Goal: Information Seeking & Learning: Learn about a topic

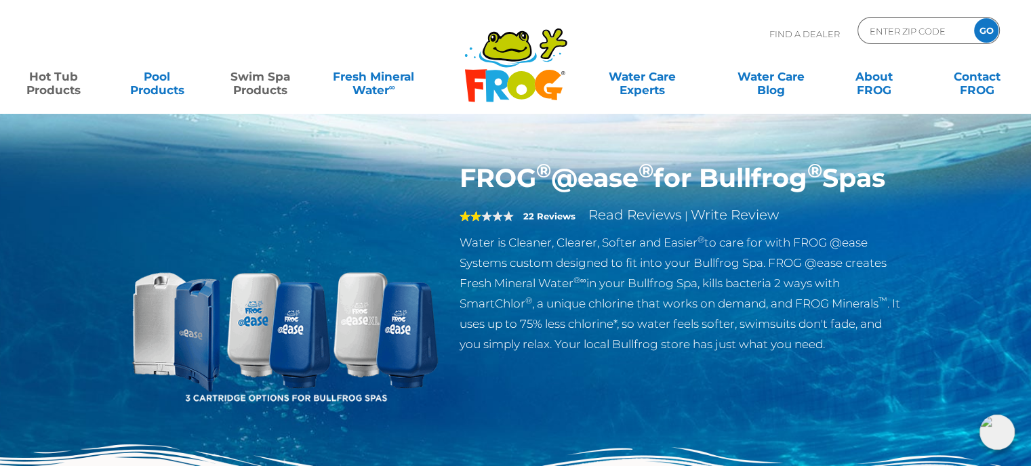
click at [279, 90] on link "Swim Spa Products" at bounding box center [260, 76] width 80 height 27
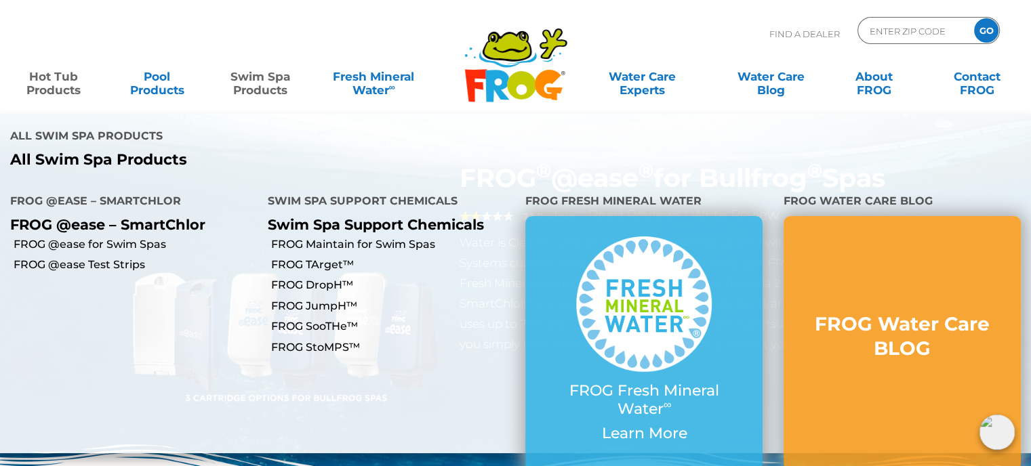
click at [220, 63] on link "Swim Spa Products" at bounding box center [260, 76] width 80 height 27
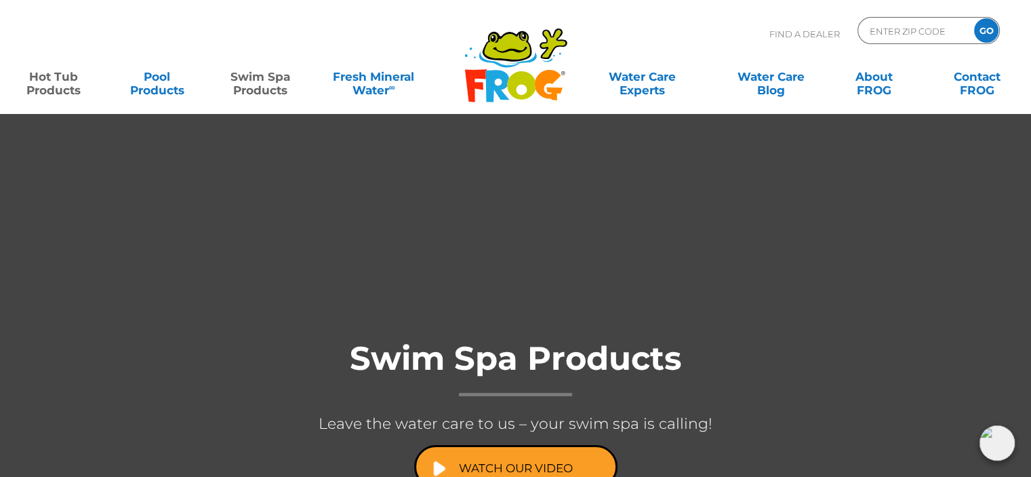
click at [58, 85] on link "Hot Tub Products" at bounding box center [54, 76] width 80 height 27
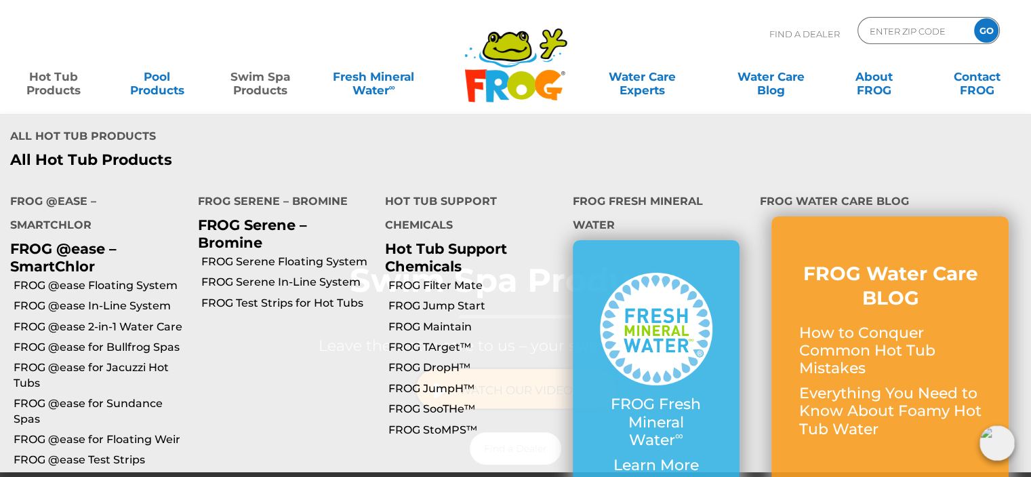
scroll to position [76, 0]
click at [145, 278] on link "FROG @ease Floating System" at bounding box center [101, 285] width 174 height 15
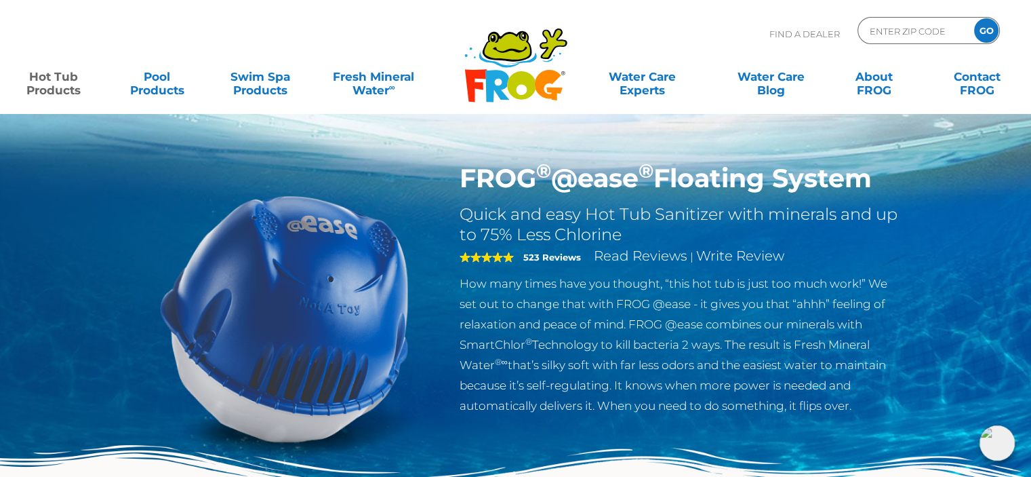
click at [62, 83] on link "Hot Tub Products" at bounding box center [54, 76] width 80 height 27
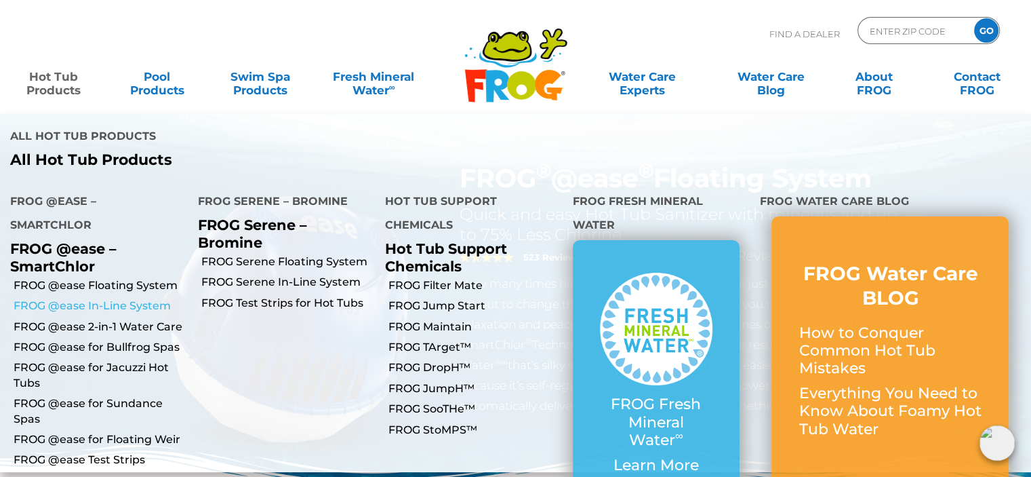
click at [134, 298] on link "FROG @ease In-Line System" at bounding box center [101, 305] width 174 height 15
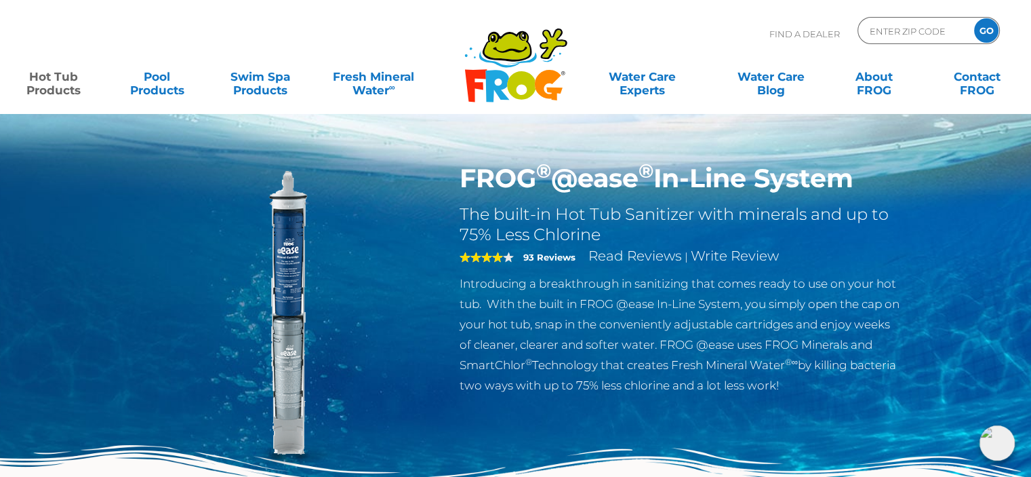
click at [65, 90] on link "Hot Tub Products" at bounding box center [54, 76] width 80 height 27
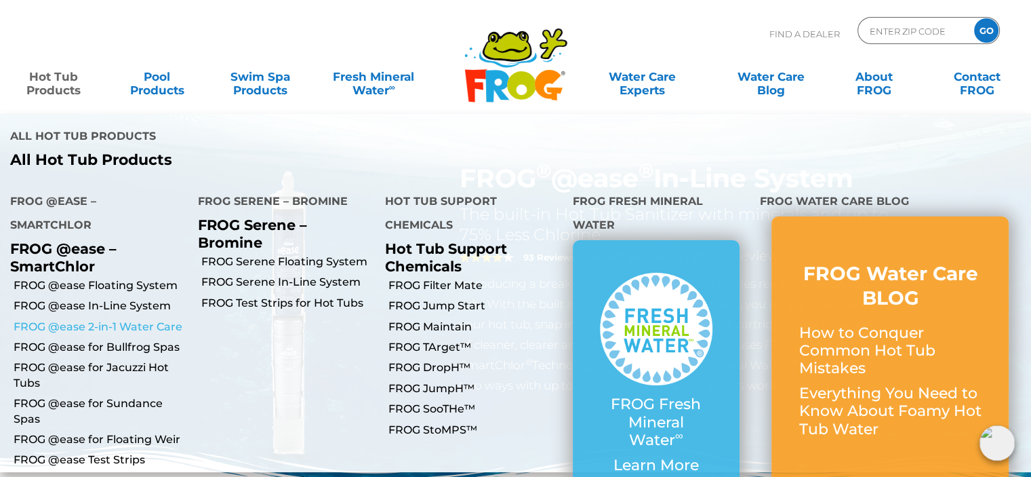
click at [144, 319] on link "FROG @ease 2-in-1 Water Care" at bounding box center [101, 326] width 174 height 15
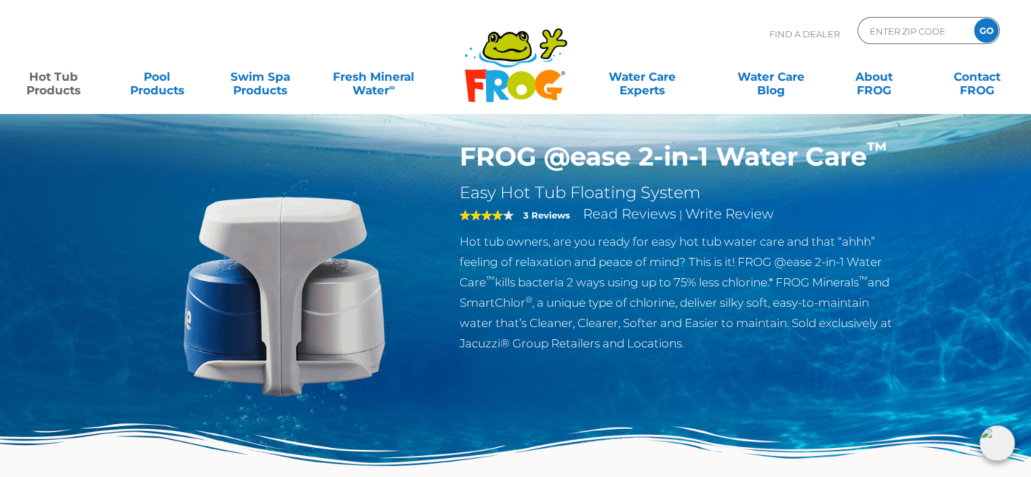
scroll to position [22, 0]
click at [49, 90] on link "Hot Tub Products" at bounding box center [54, 76] width 80 height 27
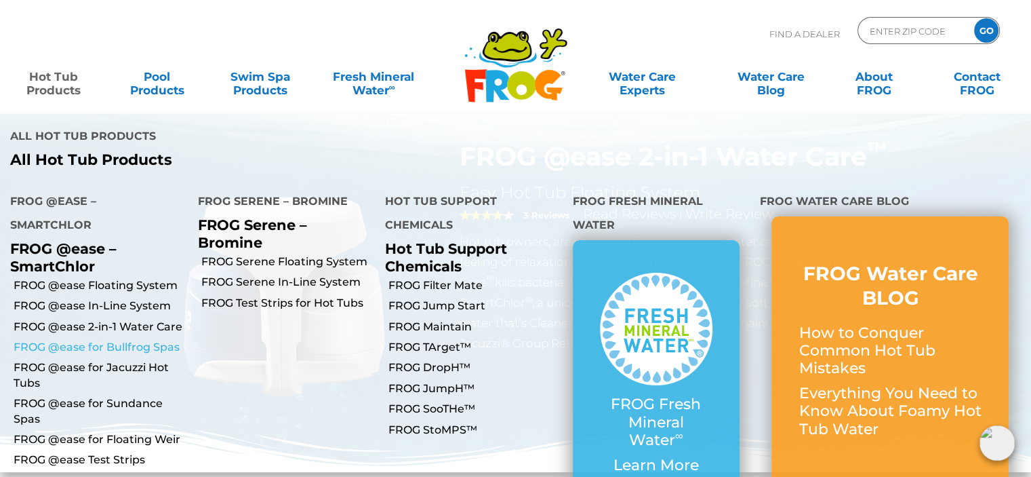
click at [145, 340] on link "FROG @ease for Bullfrog Spas" at bounding box center [101, 347] width 174 height 15
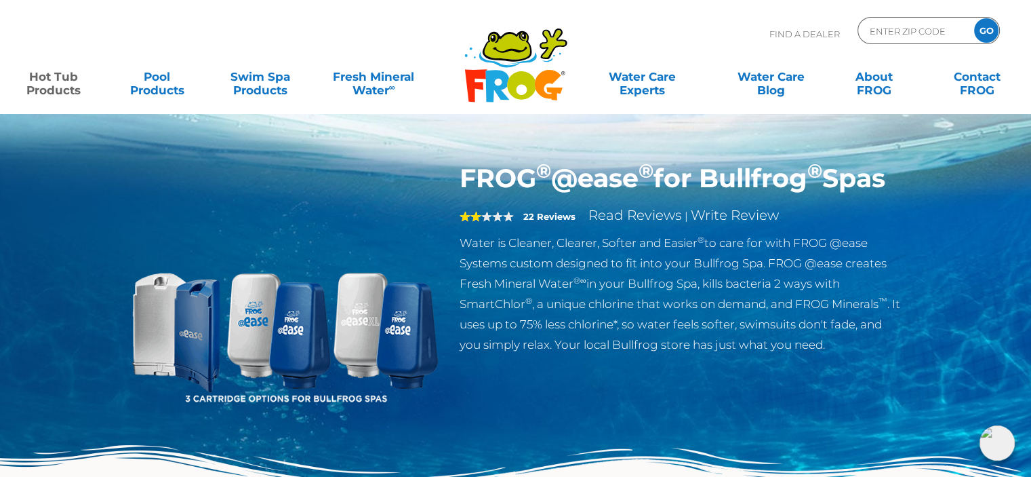
click at [140, 322] on img at bounding box center [284, 318] width 311 height 311
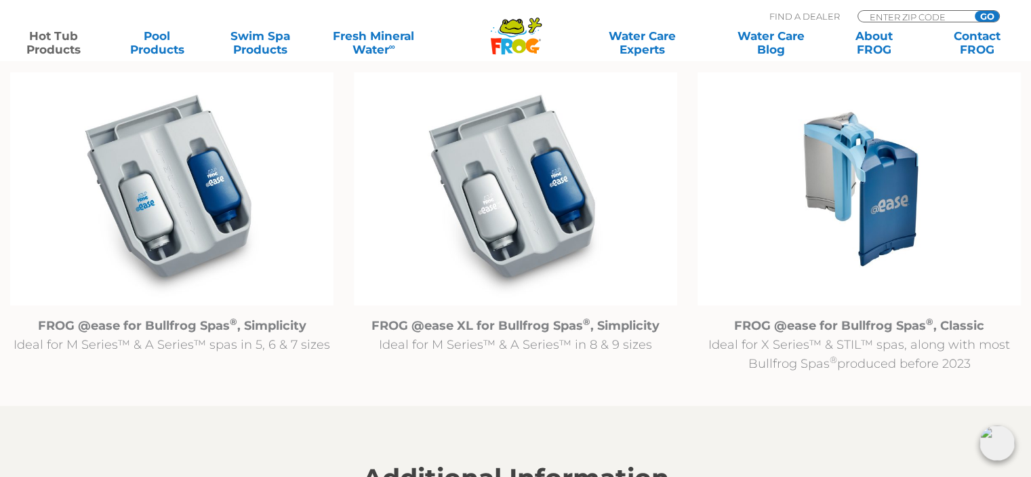
scroll to position [1422, 0]
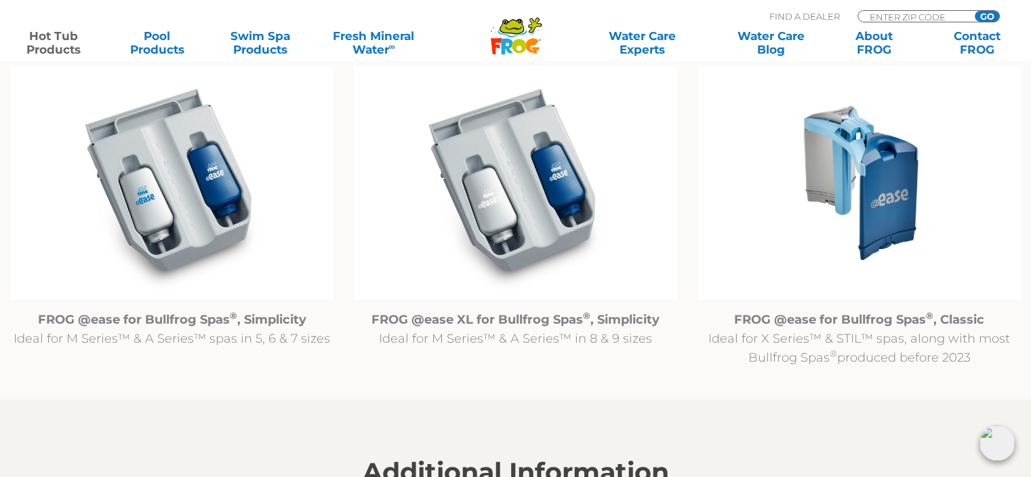
click at [590, 325] on strong "FROG @ease XL for Bullfrog Spas ® , Simplicity" at bounding box center [516, 319] width 288 height 15
click at [546, 323] on strong "FROG @ease XL for Bullfrog Spas ® , Simplicity" at bounding box center [516, 319] width 288 height 15
click at [605, 317] on strong "FROG @ease XL for Bullfrog Spas ® , Simplicity" at bounding box center [516, 319] width 288 height 15
click at [561, 339] on p "FROG @ease XL for Bullfrog Spas ® , Simplicity Ideal for M Series™ & A Series™ …" at bounding box center [515, 329] width 323 height 38
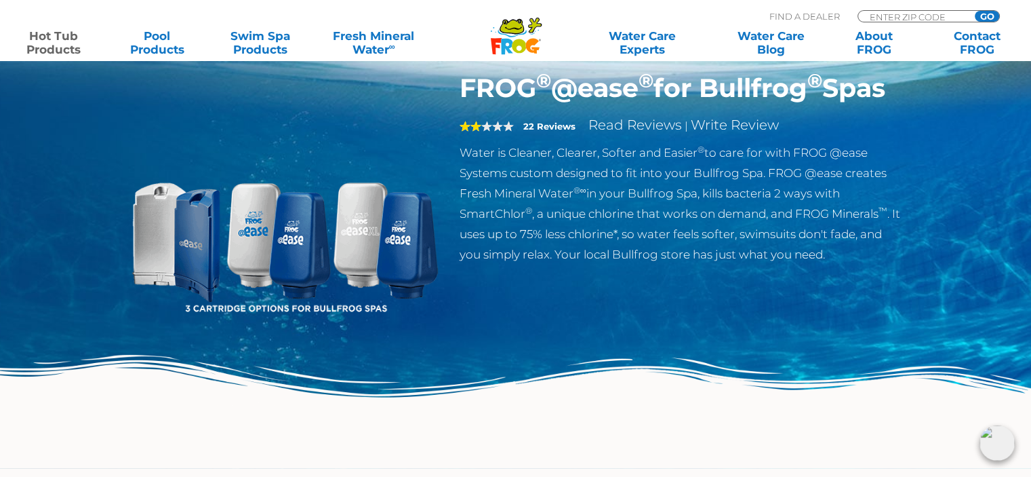
scroll to position [0, 0]
